Goal: Use online tool/utility

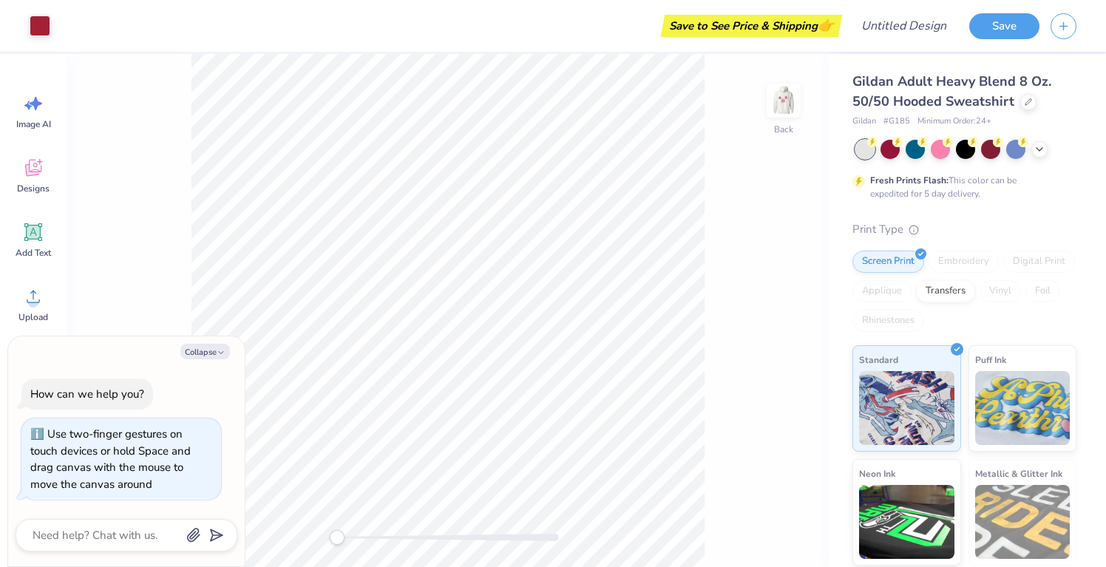
click at [299, 539] on div "Back" at bounding box center [448, 310] width 762 height 513
click at [215, 350] on button "Collapse" at bounding box center [205, 352] width 50 height 16
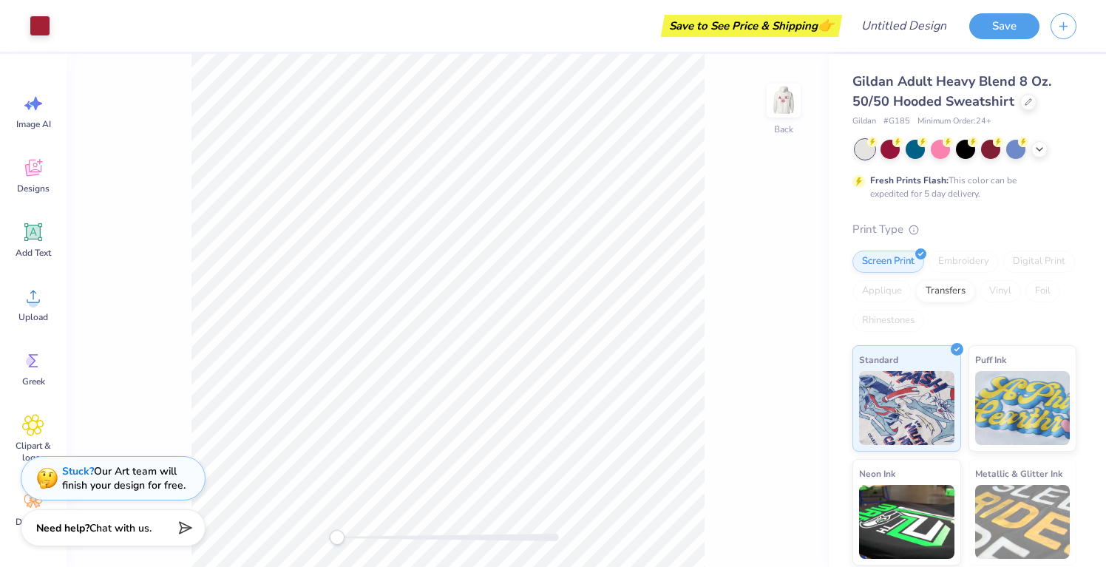
type textarea "x"
click at [782, 101] on img at bounding box center [783, 100] width 59 height 59
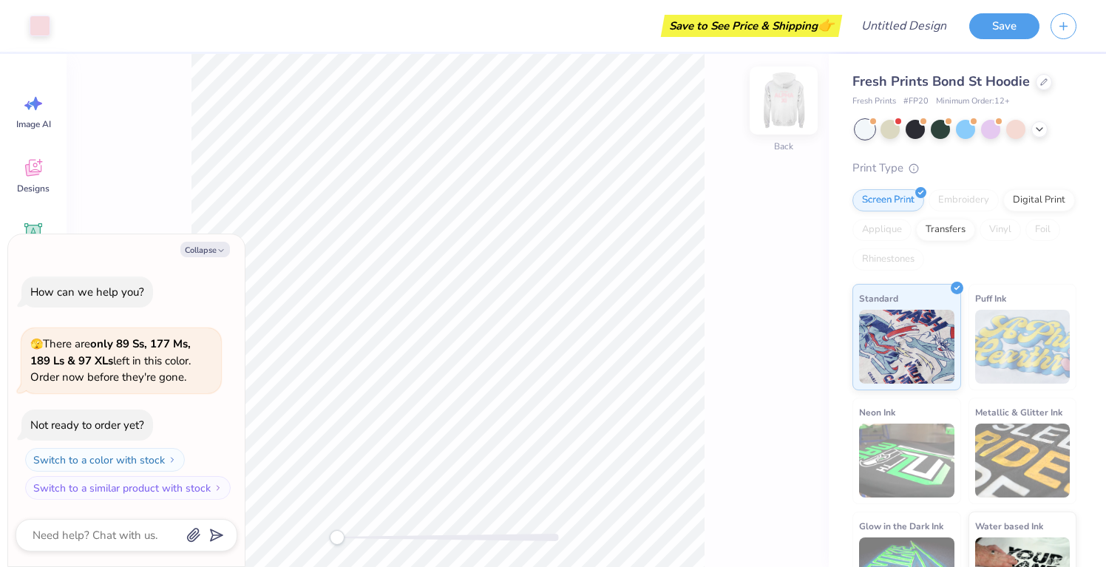
click at [783, 103] on img at bounding box center [783, 100] width 59 height 59
click at [892, 121] on div at bounding box center [890, 127] width 19 height 19
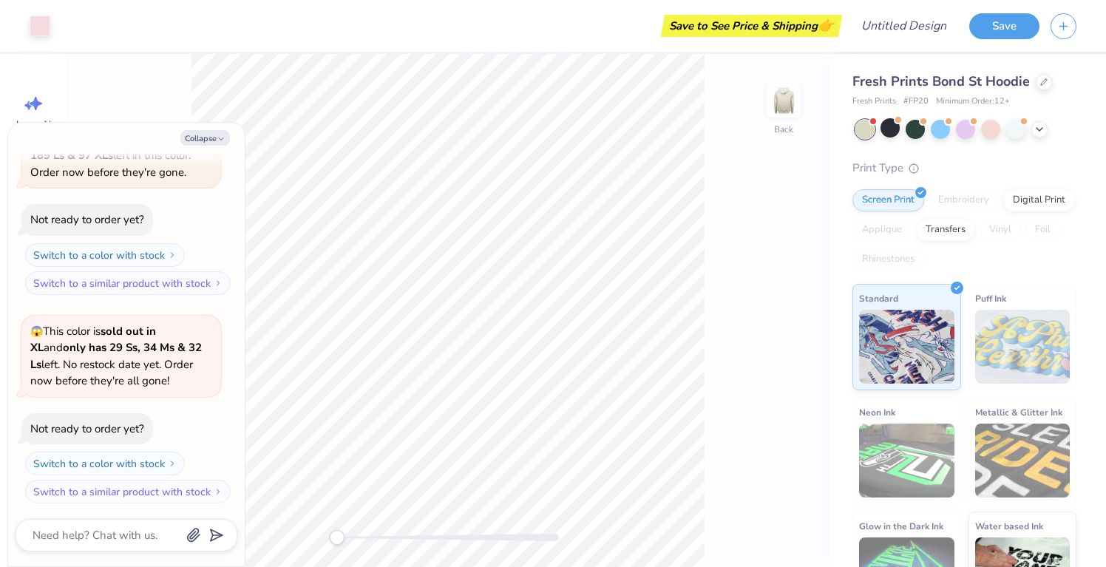
click at [928, 126] on div at bounding box center [965, 129] width 221 height 19
click at [944, 126] on div at bounding box center [940, 127] width 19 height 19
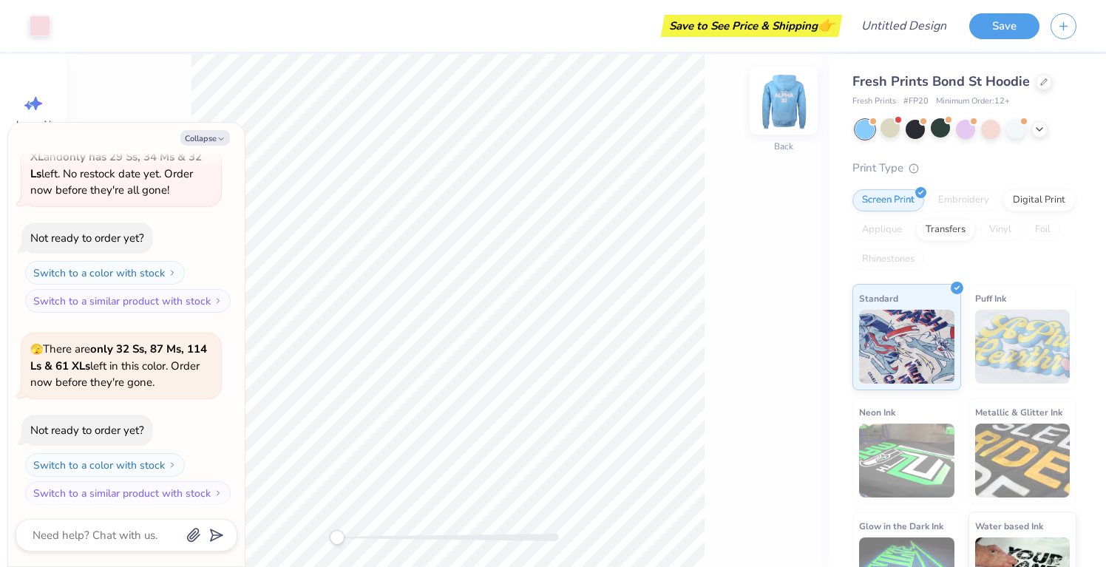
click at [785, 98] on img at bounding box center [783, 100] width 59 height 59
click at [970, 128] on div at bounding box center [965, 127] width 19 height 19
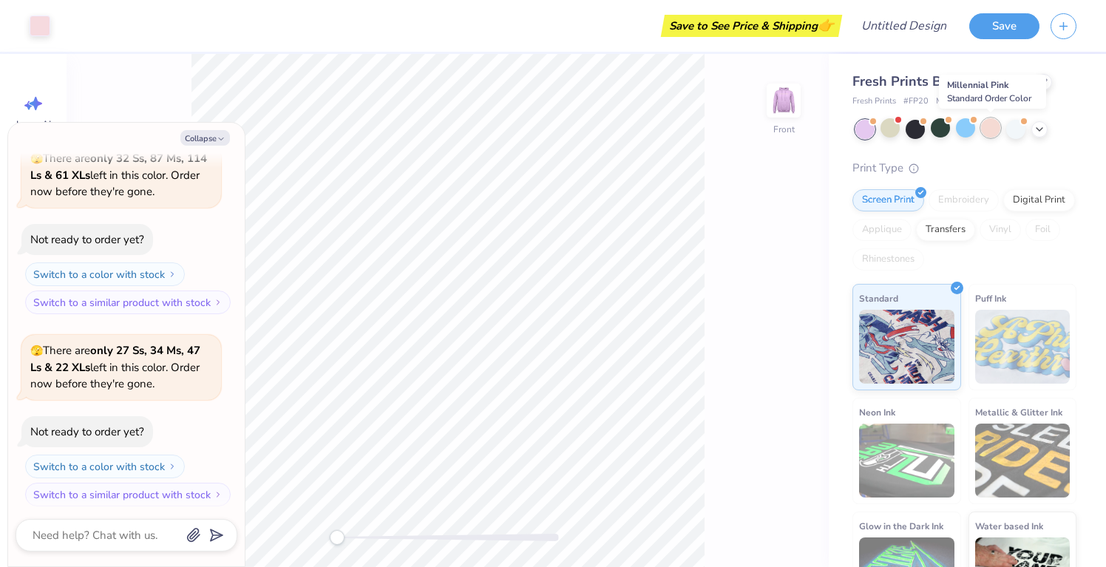
click at [998, 127] on div at bounding box center [990, 127] width 19 height 19
click at [1022, 129] on div at bounding box center [1015, 127] width 19 height 19
type textarea "x"
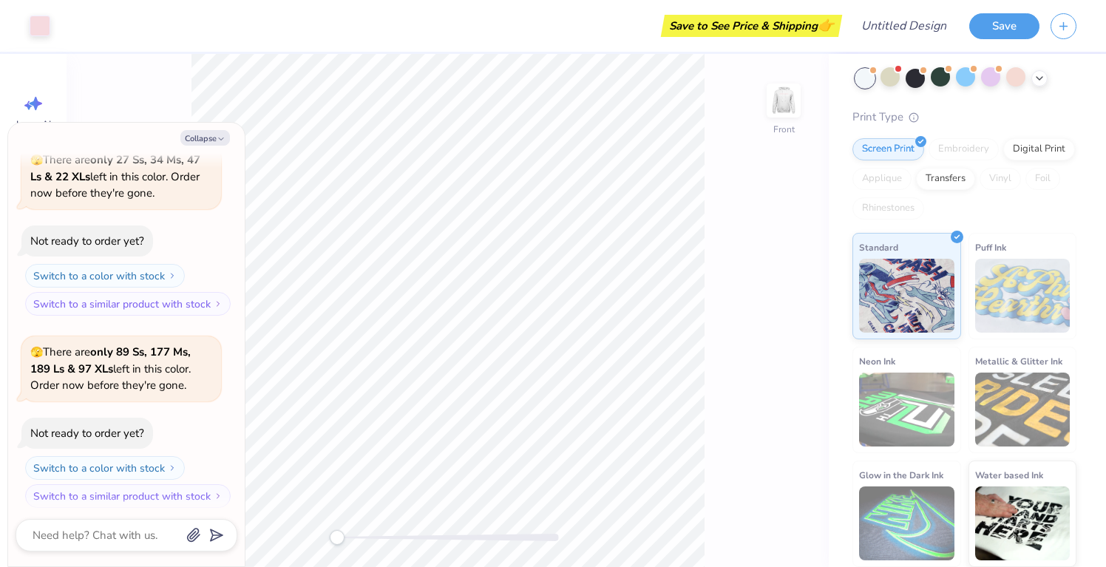
scroll to position [50, 0]
